Goal: Task Accomplishment & Management: Complete application form

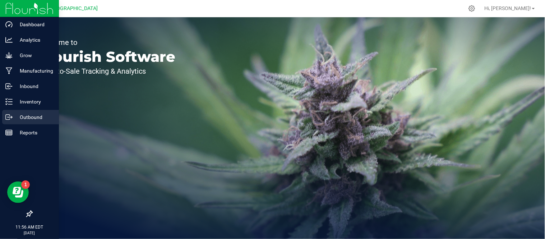
click at [6, 120] on icon at bounding box center [8, 117] width 4 height 5
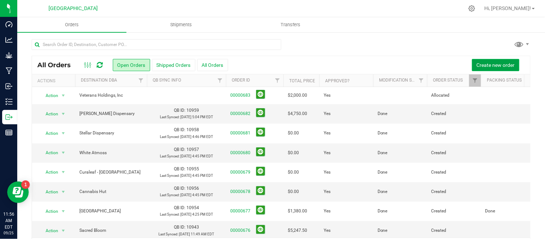
click at [495, 65] on span "Create new order" at bounding box center [496, 65] width 38 height 6
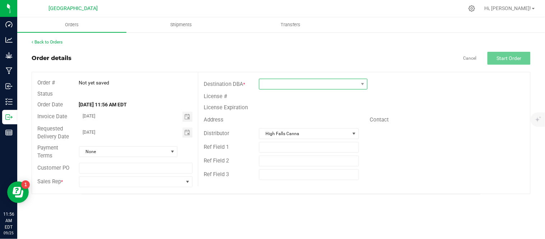
click at [288, 81] on span at bounding box center [309, 84] width 99 height 10
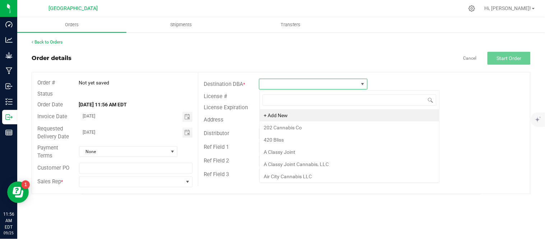
scroll to position [11, 108]
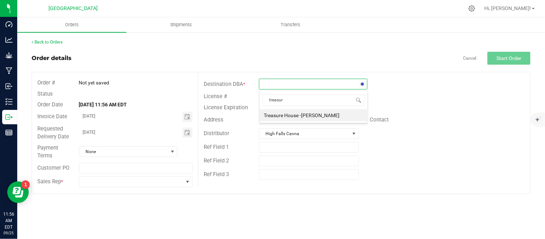
type input "treasure"
click at [303, 114] on li "Treasure House -[PERSON_NAME]" at bounding box center [314, 115] width 108 height 12
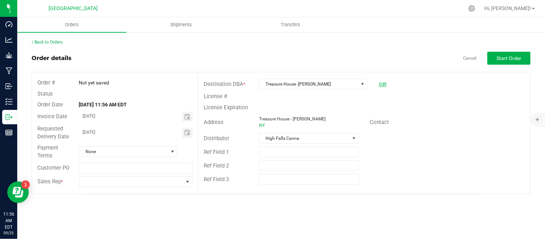
click at [386, 82] on link "Edit" at bounding box center [383, 84] width 8 height 5
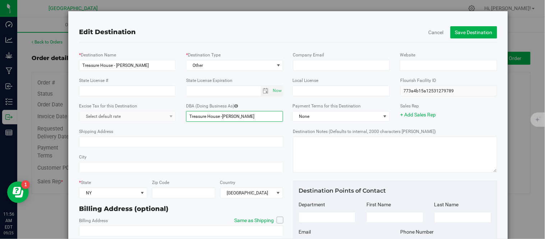
click at [255, 119] on input "Treasure House -[PERSON_NAME]" at bounding box center [234, 116] width 97 height 11
type input "Treasure House -[PERSON_NAME]"
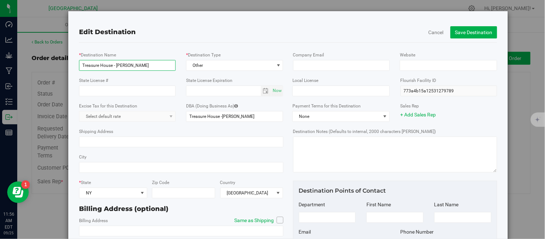
click at [154, 65] on input "Treasure House - [PERSON_NAME]" at bounding box center [127, 65] width 97 height 11
type input "Treasure House - [PERSON_NAME]"
click at [464, 38] on button "Save Destination" at bounding box center [474, 32] width 47 height 12
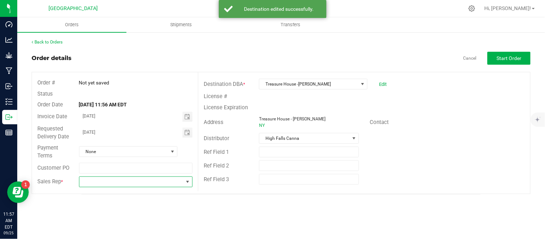
click at [113, 183] on span at bounding box center [131, 182] width 104 height 10
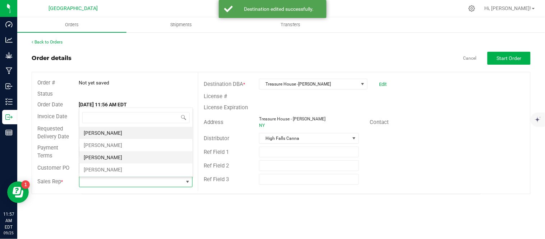
scroll to position [11, 113]
click at [110, 145] on li "[PERSON_NAME]" at bounding box center [135, 145] width 113 height 12
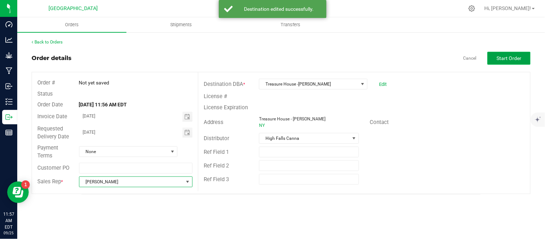
click at [511, 59] on span "Start Order" at bounding box center [509, 58] width 25 height 6
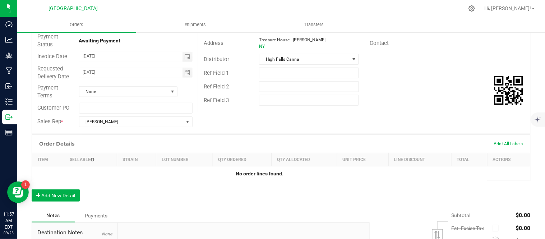
scroll to position [120, 0]
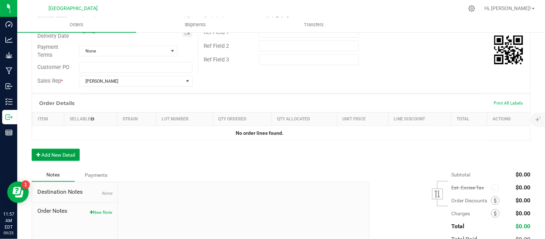
click at [51, 154] on button "Add New Detail" at bounding box center [56, 155] width 48 height 12
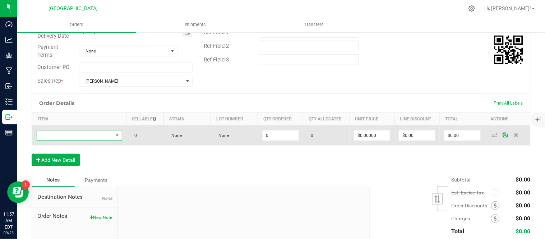
click at [53, 139] on span "NO DATA FOUND" at bounding box center [75, 136] width 76 height 10
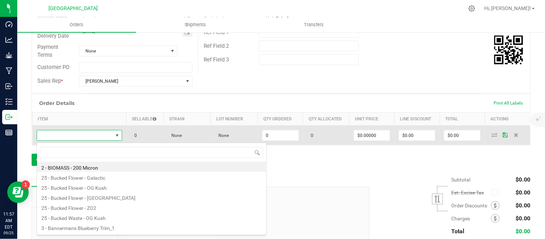
scroll to position [11, 82]
type input "lime"
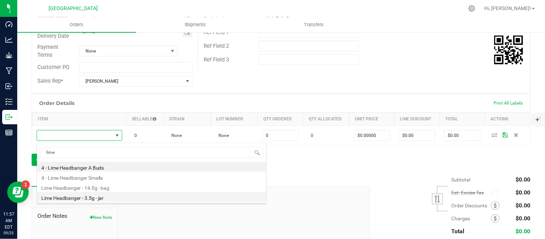
click at [91, 199] on li "Lime Headbanger - 3.5g - jar" at bounding box center [151, 197] width 229 height 10
type input "0 ea"
type input "$15.00000"
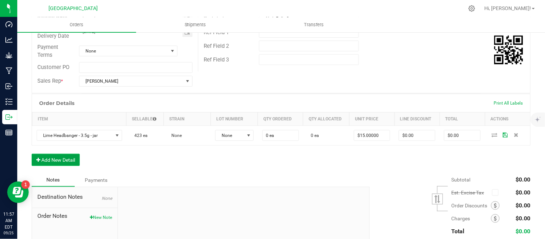
click at [60, 164] on button "Add New Detail" at bounding box center [56, 160] width 48 height 12
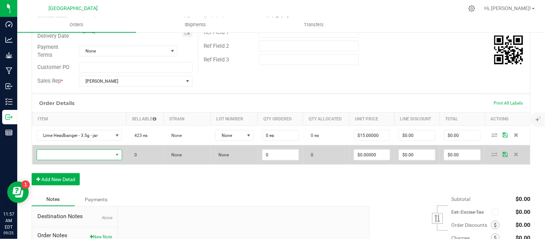
click at [65, 157] on span "NO DATA FOUND" at bounding box center [75, 155] width 76 height 10
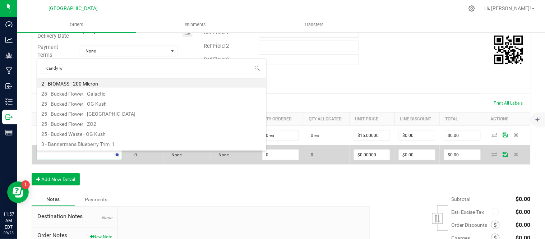
type input "candy wh"
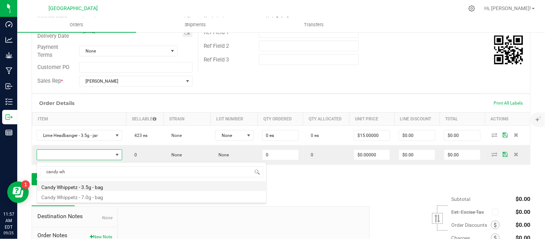
click at [79, 187] on li "Candy Whippetz - 3.5g - bag" at bounding box center [151, 186] width 229 height 10
type input "0 ea"
type input "$15.00000"
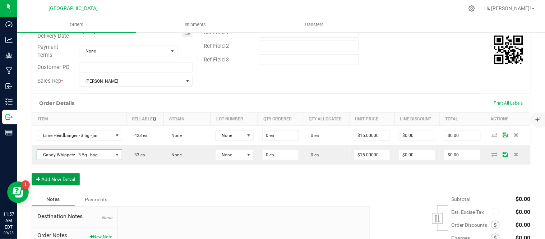
click at [54, 186] on button "Add New Detail" at bounding box center [56, 179] width 48 height 12
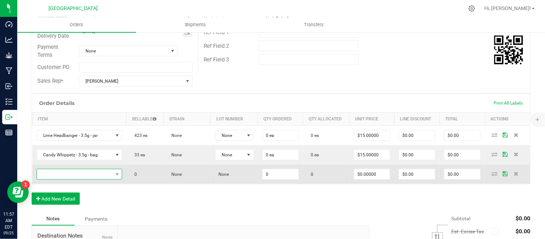
click at [58, 175] on span "NO DATA FOUND" at bounding box center [75, 174] width 76 height 10
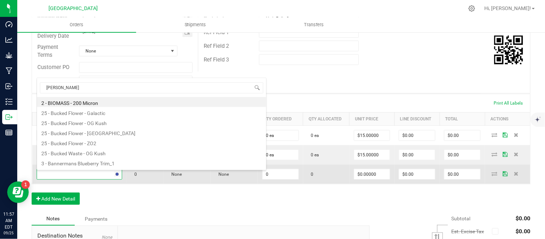
type input "og kush"
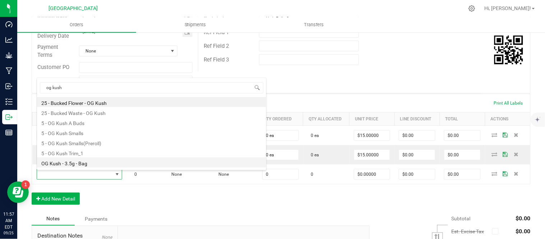
click at [84, 163] on li "OG Kush - 3.5g - Bag" at bounding box center [151, 162] width 229 height 10
type input "0 ea"
type input "$15.00000"
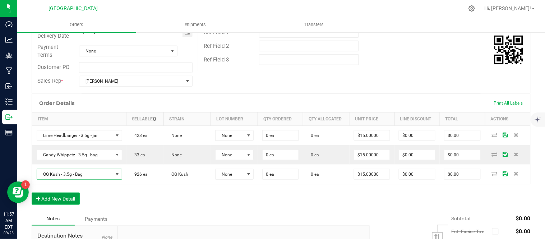
click at [59, 201] on button "Add New Detail" at bounding box center [56, 199] width 48 height 12
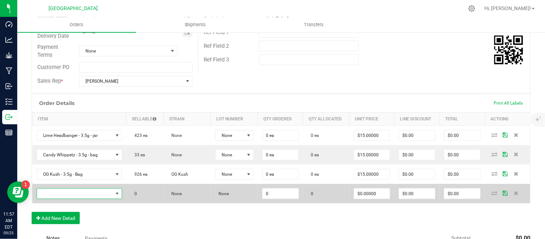
click at [59, 195] on span "NO DATA FOUND" at bounding box center [75, 194] width 76 height 10
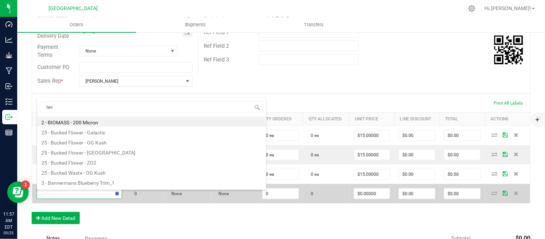
type input "tang"
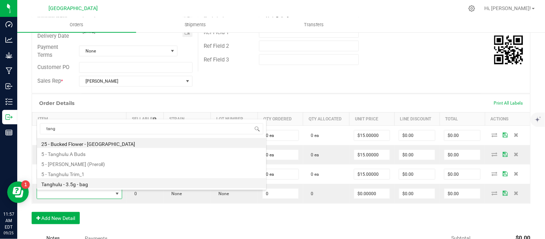
click at [65, 187] on li "Tanghulu - 3.5g - bag" at bounding box center [151, 183] width 229 height 10
type input "0 ea"
type input "$15.00000"
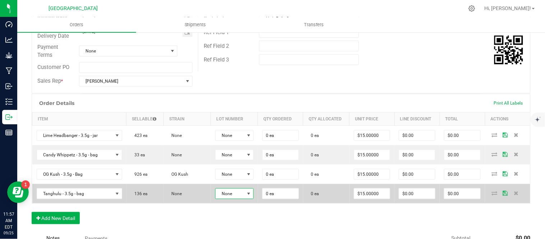
click at [239, 193] on span "None" at bounding box center [230, 194] width 29 height 10
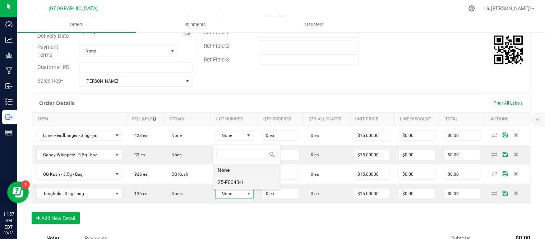
click at [241, 186] on li "25-F0043-1" at bounding box center [247, 182] width 67 height 12
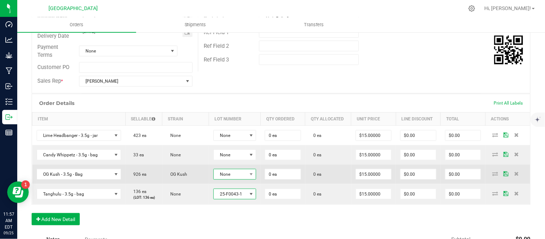
click at [241, 177] on span "None" at bounding box center [230, 174] width 33 height 10
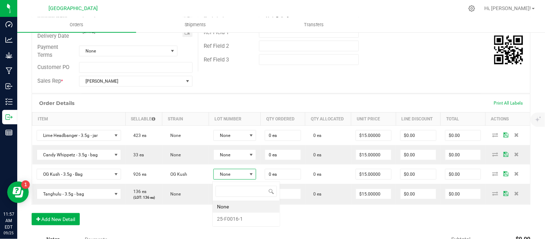
scroll to position [11, 42]
click at [243, 218] on li "25-F0016-1" at bounding box center [246, 219] width 67 height 12
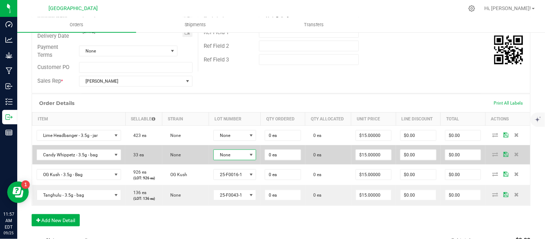
click at [237, 157] on span "None" at bounding box center [230, 155] width 33 height 10
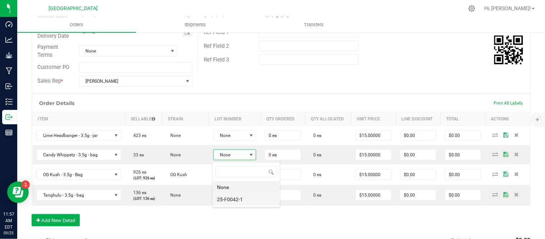
click at [240, 198] on li "25-F0042-1" at bounding box center [246, 199] width 67 height 12
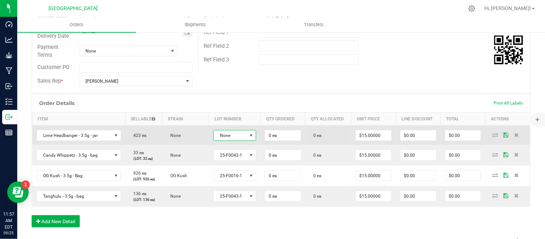
click at [238, 139] on span "None" at bounding box center [230, 136] width 33 height 10
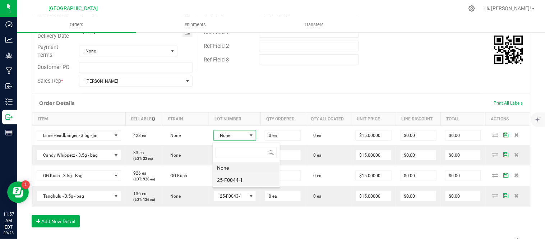
click at [242, 179] on li "25-F0044-1" at bounding box center [246, 180] width 67 height 12
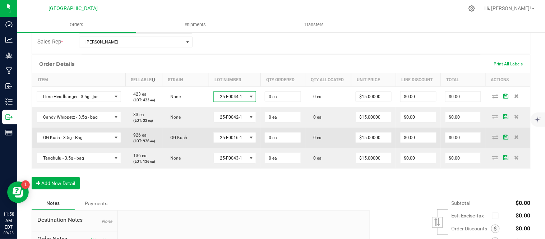
scroll to position [160, 0]
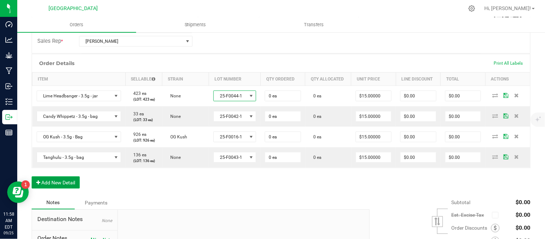
click at [52, 189] on button "Add New Detail" at bounding box center [56, 183] width 48 height 12
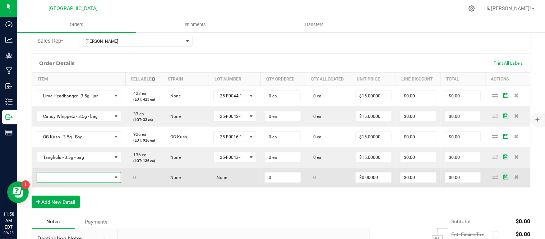
click at [52, 183] on span "NO DATA FOUND" at bounding box center [74, 178] width 75 height 10
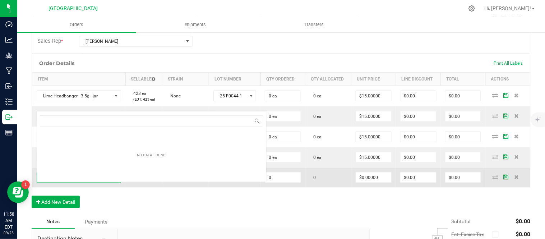
scroll to position [11, 81]
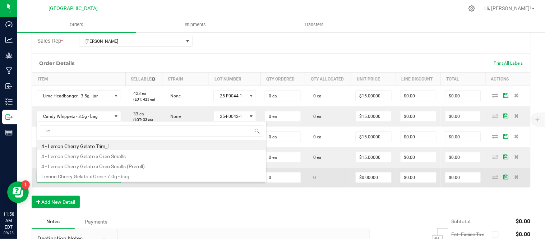
type input "l"
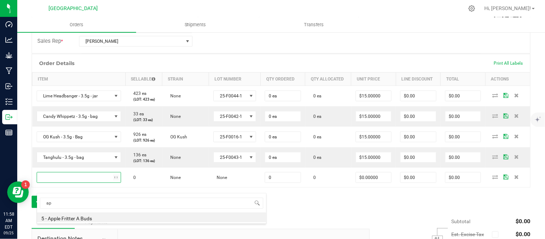
type input "a"
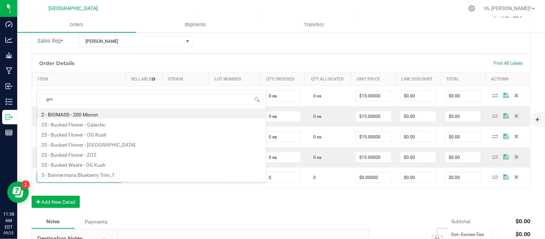
type input "gmo"
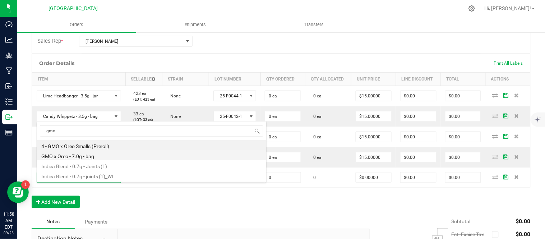
click at [87, 158] on li "GMO x Oreo - 7.0g - bag" at bounding box center [151, 155] width 229 height 10
type input "0 ea"
type input "$27.50000"
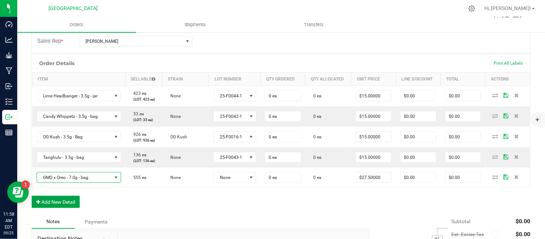
click at [65, 208] on button "Add New Detail" at bounding box center [56, 202] width 48 height 12
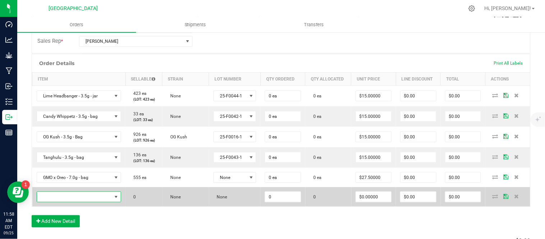
click at [63, 202] on span "NO DATA FOUND" at bounding box center [74, 197] width 75 height 10
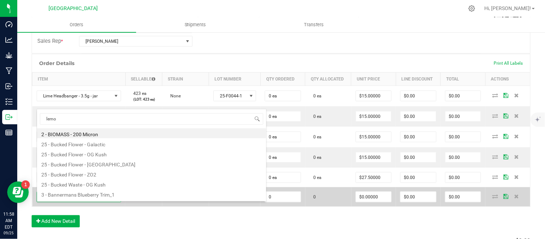
type input "lemon"
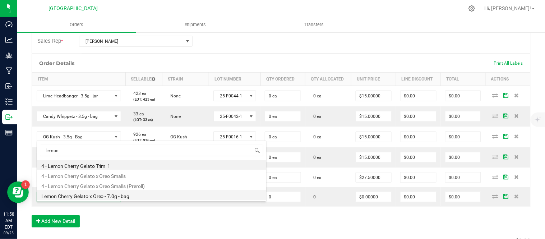
click at [76, 196] on li "Lemon Cherry Gelato x Oreo - 7.0g - bag" at bounding box center [151, 195] width 229 height 10
type input "0 ea"
type input "$27.50000"
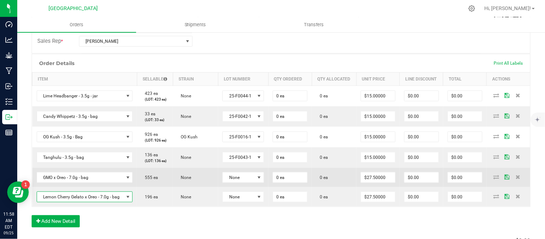
scroll to position [200, 0]
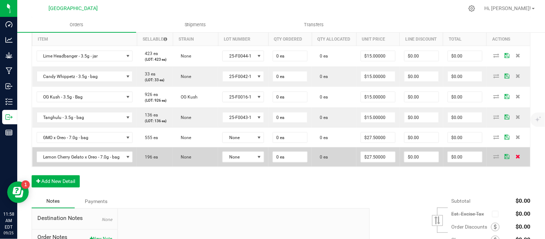
click at [516, 159] on icon at bounding box center [518, 156] width 5 height 4
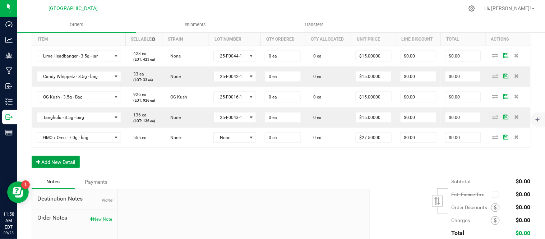
click at [56, 168] on button "Add New Detail" at bounding box center [56, 162] width 48 height 12
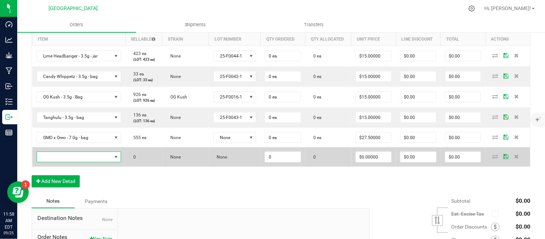
click at [56, 162] on span "NO DATA FOUND" at bounding box center [74, 157] width 75 height 10
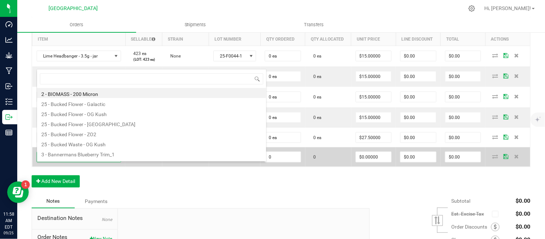
scroll to position [11, 81]
type input "dynamic"
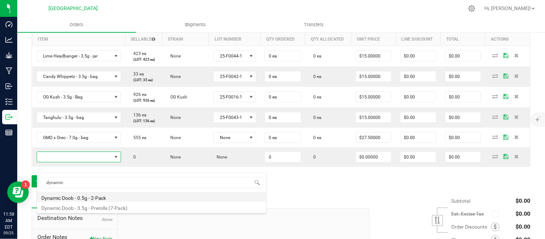
click at [92, 198] on li "Dynamic Doob - 0.5g - 2-Pack" at bounding box center [151, 197] width 229 height 10
type input "0 ea"
type input "$6.00000"
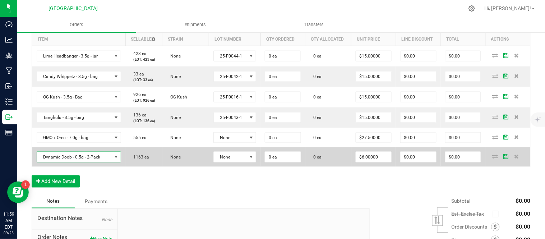
click at [60, 162] on span "Dynamic Doob - 0.5g - 2-Pack" at bounding box center [74, 157] width 75 height 10
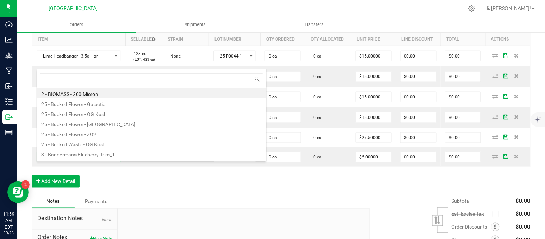
drag, startPoint x: 301, startPoint y: 203, endPoint x: 216, endPoint y: 196, distance: 84.8
click at [301, 195] on div "Order Details Print All Labels Item Sellable Strain Lot Number Qty Ordered Qty …" at bounding box center [281, 104] width 499 height 181
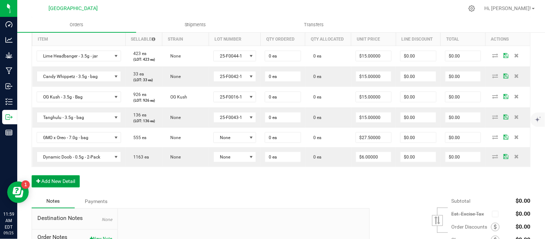
click at [60, 188] on button "Add New Detail" at bounding box center [56, 181] width 48 height 12
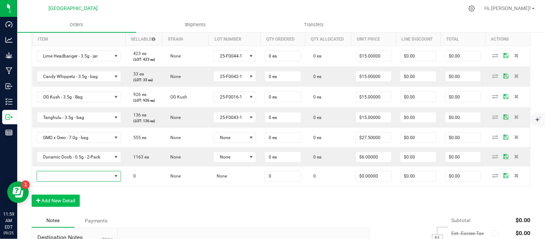
click at [60, 182] on span "NO DATA FOUND" at bounding box center [74, 176] width 75 height 10
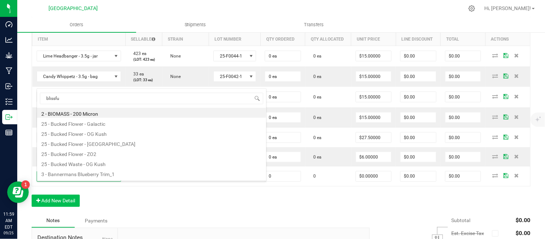
type input "blissful"
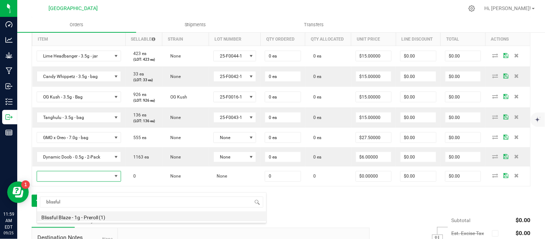
click at [71, 217] on li "Blissful Blaze - 1g - Preroll (1)" at bounding box center [151, 216] width 229 height 10
type input "0 ea"
type input "$6.00000"
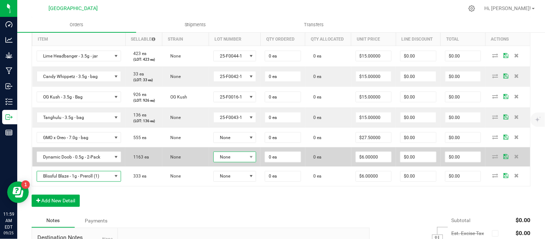
click at [229, 162] on span "None" at bounding box center [230, 157] width 33 height 10
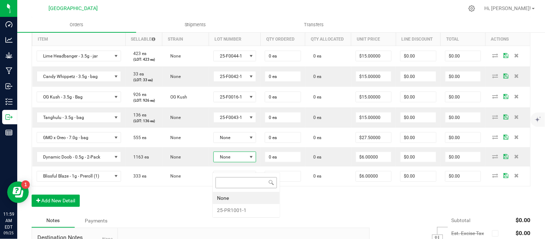
scroll to position [11, 42]
click at [239, 213] on li "25-PR1001-1" at bounding box center [246, 210] width 67 height 12
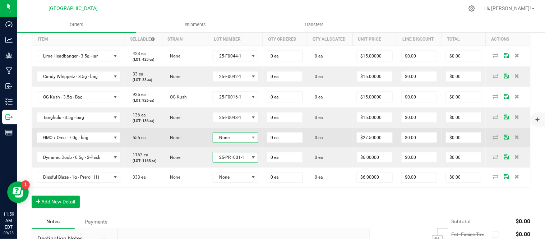
click at [240, 143] on span "None" at bounding box center [231, 138] width 36 height 10
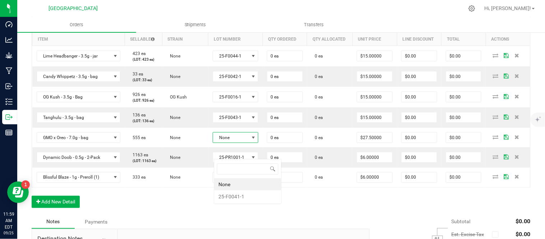
scroll to position [11, 45]
click at [239, 196] on li "25-F0041-1" at bounding box center [247, 197] width 67 height 12
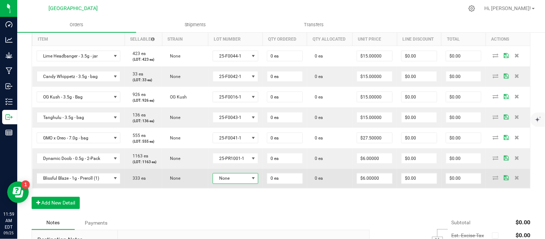
click at [238, 184] on span "None" at bounding box center [231, 179] width 36 height 10
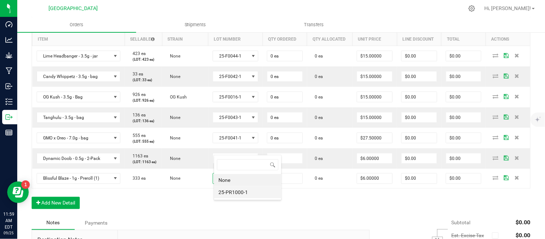
click at [235, 195] on li "25-PR1000-1" at bounding box center [247, 192] width 67 height 12
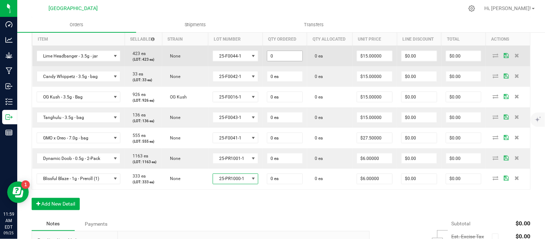
click at [289, 61] on input "0" at bounding box center [284, 56] width 35 height 10
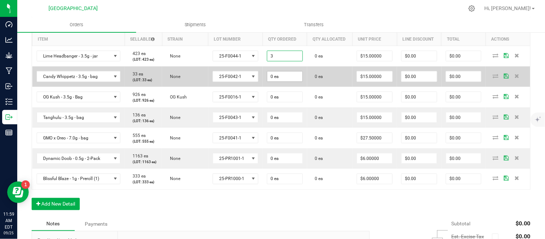
type input "3 ea"
type input "$45.00"
click at [275, 82] on input "0" at bounding box center [284, 77] width 35 height 10
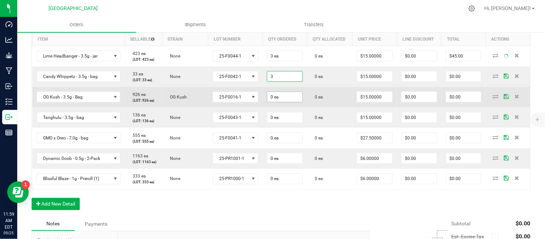
type input "3 ea"
type input "$45.00"
click at [285, 102] on input "0" at bounding box center [284, 97] width 35 height 10
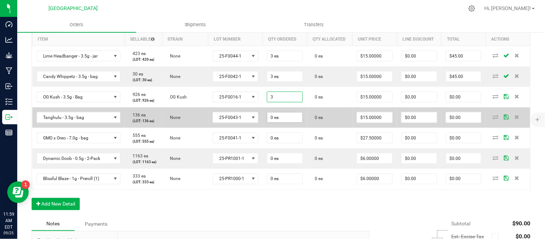
type input "3 ea"
type input "$45.00"
click at [289, 123] on input "0" at bounding box center [284, 118] width 35 height 10
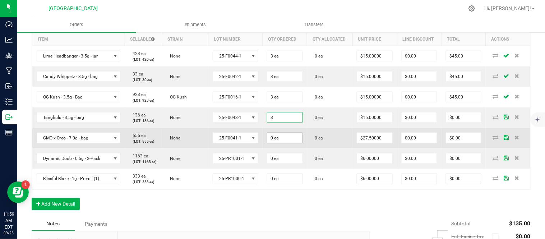
type input "3 ea"
type input "$45.00"
click at [283, 143] on input "0" at bounding box center [284, 138] width 35 height 10
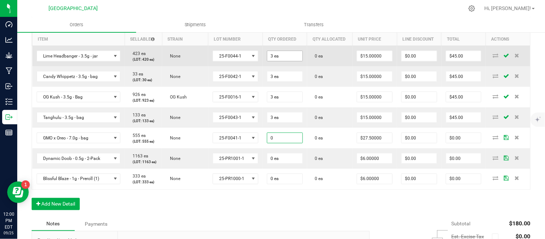
type input "0 ea"
click at [282, 61] on input "3" at bounding box center [284, 56] width 35 height 10
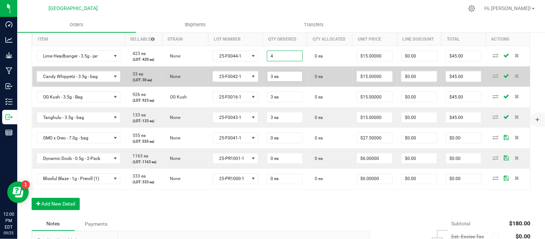
type input "4 ea"
type input "$60.00"
click at [284, 82] on input "3" at bounding box center [284, 77] width 35 height 10
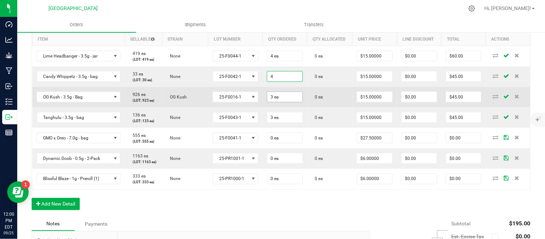
type input "4 ea"
type input "$60.00"
click at [288, 102] on input "3" at bounding box center [284, 97] width 35 height 10
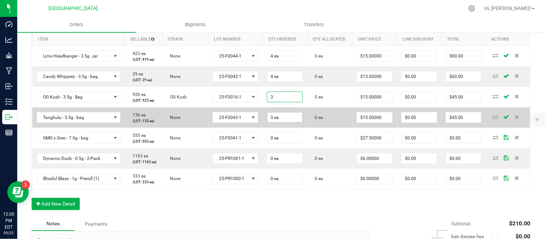
type input "3 ea"
click at [283, 123] on input "3" at bounding box center [284, 118] width 35 height 10
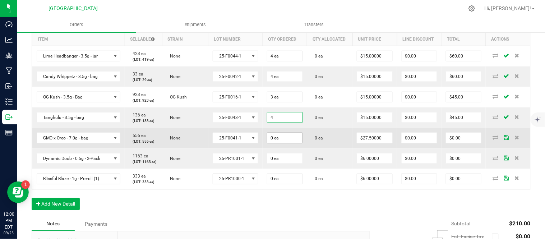
type input "4"
type input "0"
type input "4 ea"
type input "$60.00"
click at [289, 143] on input "0" at bounding box center [284, 138] width 35 height 10
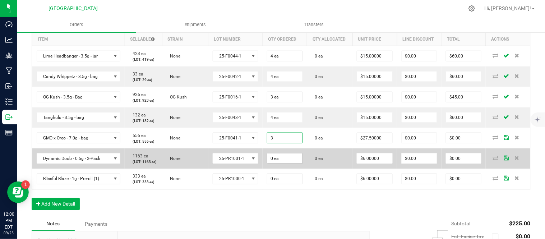
type input "3 ea"
type input "$82.50"
type input "0"
click at [299, 164] on input "0" at bounding box center [284, 159] width 35 height 10
click at [290, 164] on input "0" at bounding box center [284, 159] width 35 height 10
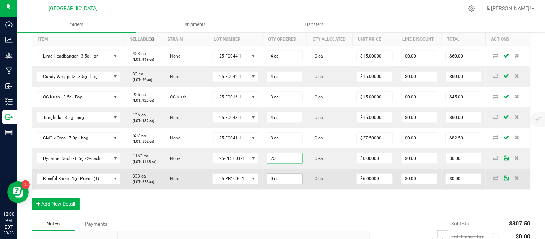
type input "25 ea"
type input "$150.00"
click at [281, 184] on input "0" at bounding box center [284, 179] width 35 height 10
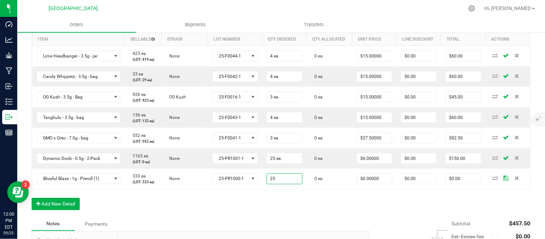
type input "25 ea"
type input "$150.00"
click at [333, 218] on div "Order Details Print All Labels Item Sellable Strain Lot Number Qty Ordered Qty …" at bounding box center [281, 115] width 499 height 203
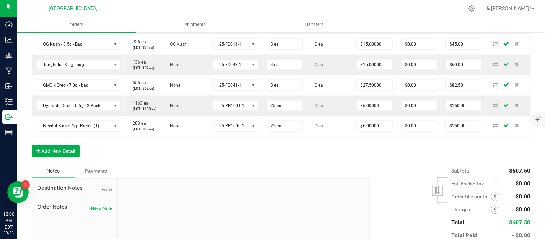
scroll to position [239, 0]
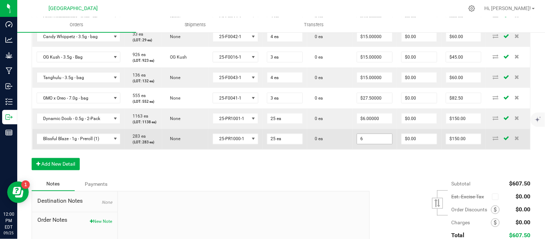
click at [383, 144] on input "6" at bounding box center [374, 139] width 35 height 10
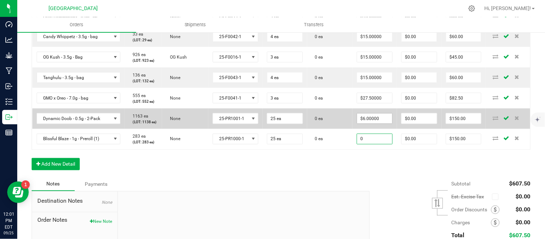
type input "0"
type input "6"
type input "$0.00000"
type input "$0.00"
click at [378, 124] on input "6" at bounding box center [374, 119] width 35 height 10
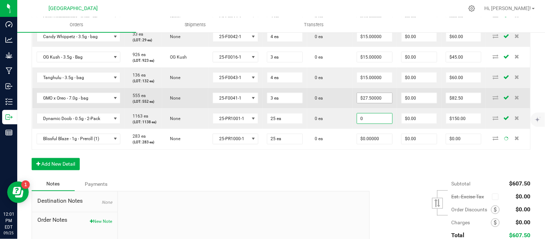
type input "0"
type input "27.5"
type input "$0.00000"
type input "$0.00"
click at [378, 103] on input "27.5" at bounding box center [374, 98] width 35 height 10
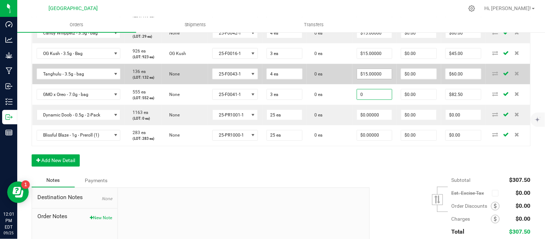
type input "0"
type input "15"
type input "$0.00000"
type input "$0.00"
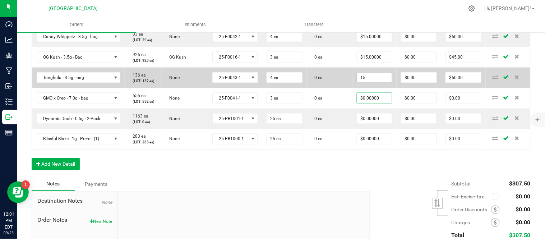
click at [383, 83] on input "15" at bounding box center [374, 78] width 35 height 10
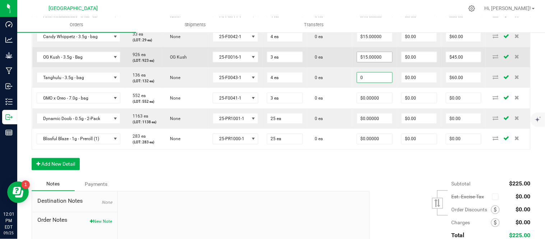
type input "0"
type input "15"
type input "$0.00000"
type input "$0.00"
click at [378, 62] on input "15" at bounding box center [374, 57] width 35 height 10
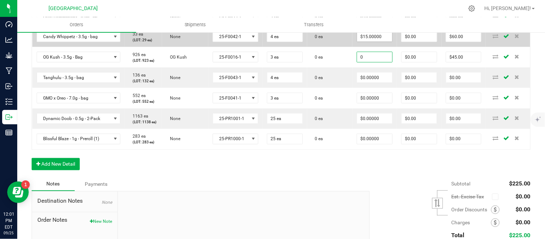
type input "0"
type input "15"
type input "$0.00000"
type input "$0.00"
click at [378, 42] on input "15" at bounding box center [374, 37] width 35 height 10
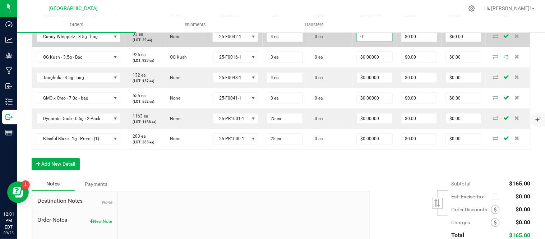
type input "$0.00000"
type input "$0.00"
click at [341, 47] on td "0 ea" at bounding box center [330, 37] width 46 height 20
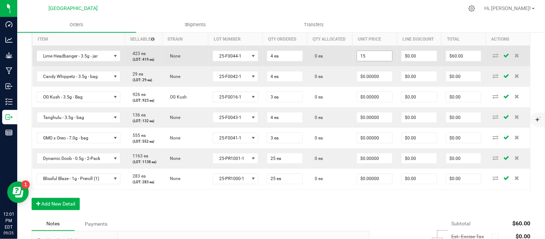
click at [370, 61] on input "15" at bounding box center [374, 56] width 35 height 10
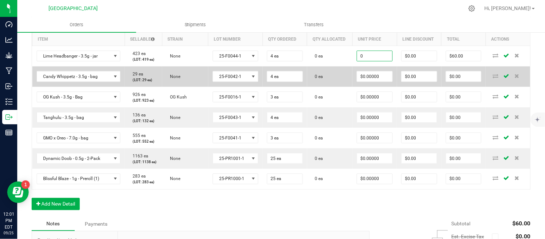
type input "$0.00000"
type input "$0.00"
click at [342, 77] on td "0 ea" at bounding box center [330, 77] width 46 height 20
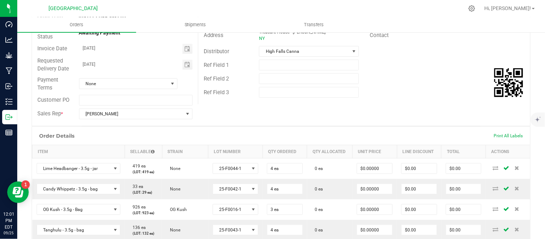
scroll to position [0, 0]
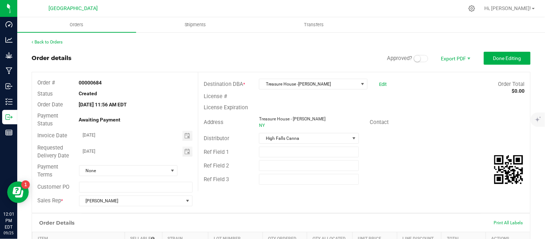
click at [415, 59] on small at bounding box center [418, 58] width 6 height 6
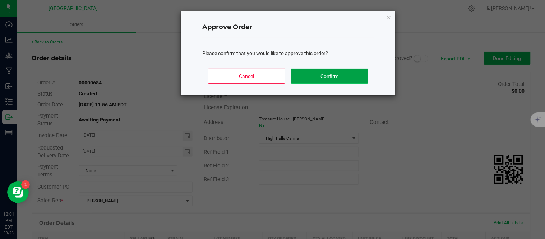
click at [349, 78] on button "Confirm" at bounding box center [329, 76] width 77 height 15
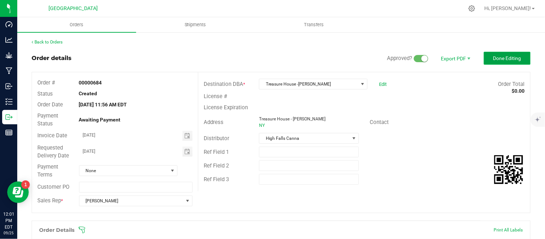
click at [509, 60] on span "Done Editing" at bounding box center [508, 58] width 28 height 6
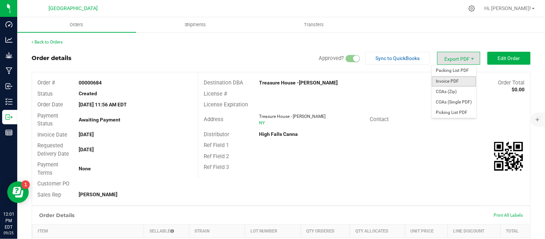
click at [448, 79] on span "Invoice PDF" at bounding box center [454, 81] width 45 height 10
